Goal: Task Accomplishment & Management: Use online tool/utility

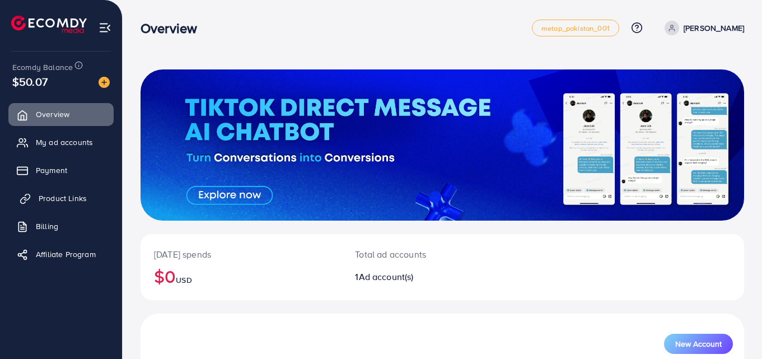
click at [68, 197] on span "Product Links" at bounding box center [63, 198] width 48 height 11
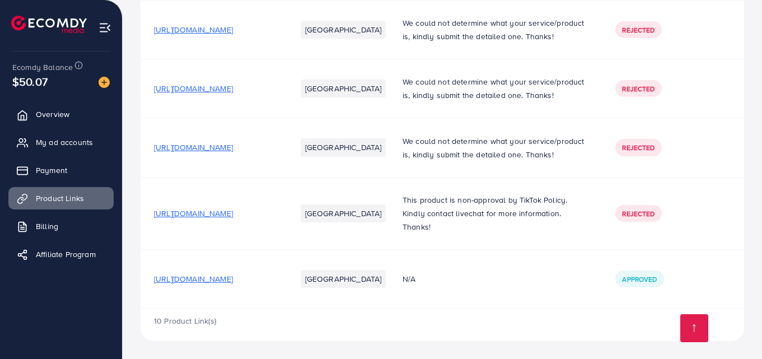
scroll to position [543, 0]
click at [233, 284] on span "[URL][DOMAIN_NAME]" at bounding box center [193, 278] width 79 height 11
click at [191, 281] on span "[URL][DOMAIN_NAME]" at bounding box center [193, 278] width 79 height 11
